Goal: Find specific page/section: Find specific page/section

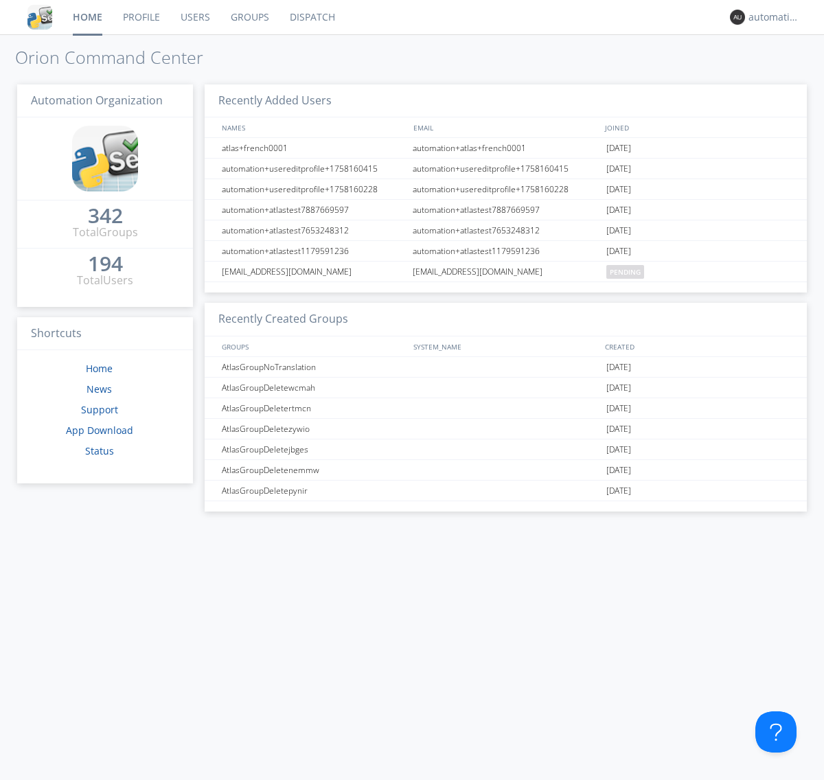
click at [311, 17] on link "Dispatch" at bounding box center [312, 17] width 66 height 34
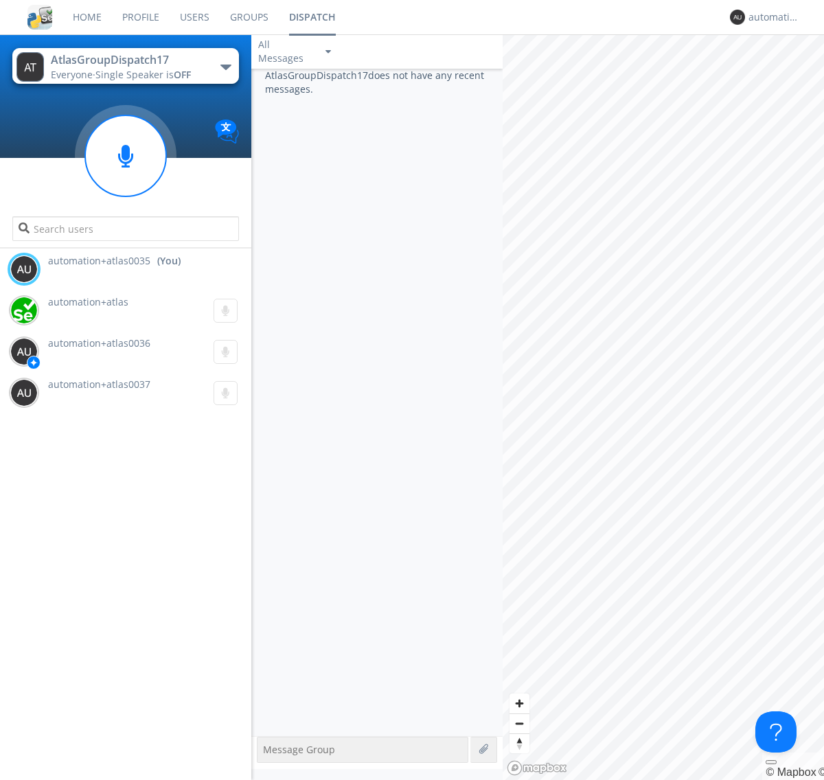
click at [225, 67] on div "button" at bounding box center [225, 67] width 11 height 5
click at [0, 0] on span "AtlasGroupDispatch16" at bounding box center [0, 0] width 0 height 0
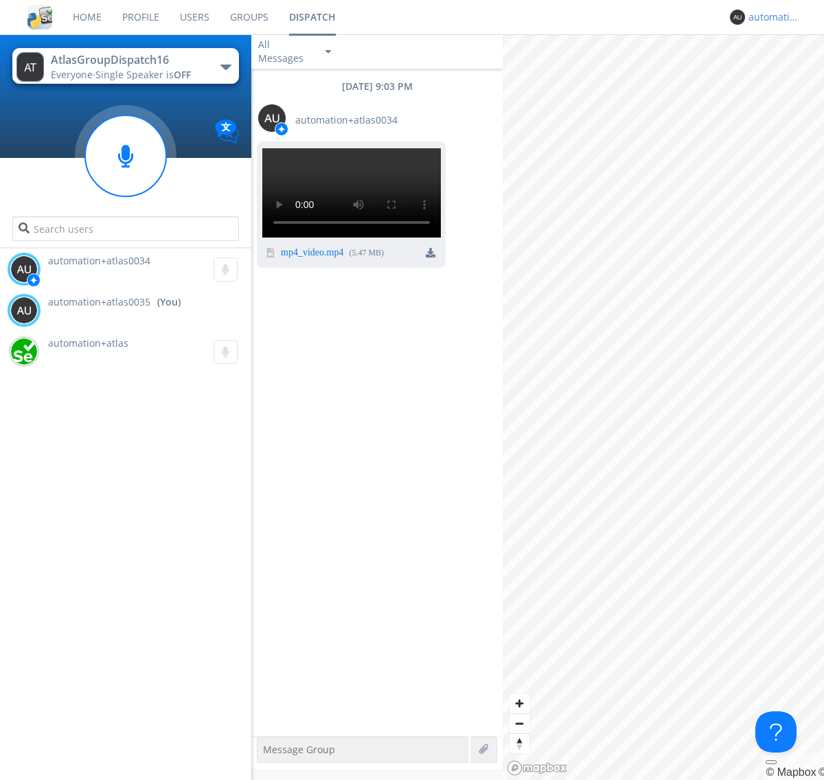
click at [770, 17] on div "automation+atlas0035" at bounding box center [773, 17] width 51 height 14
